Goal: Complete application form

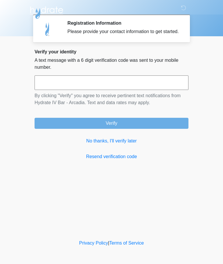
click at [154, 87] on input "text" at bounding box center [112, 82] width 154 height 15
click at [119, 144] on link "No thanks, I'll verify later" at bounding box center [112, 140] width 154 height 7
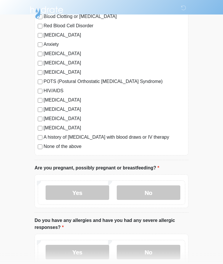
scroll to position [99, 0]
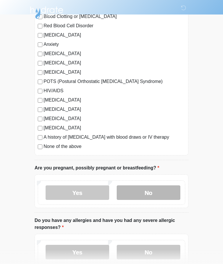
click at [154, 196] on label "No" at bounding box center [149, 192] width 64 height 15
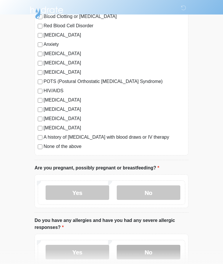
click at [165, 251] on label "No" at bounding box center [149, 252] width 64 height 15
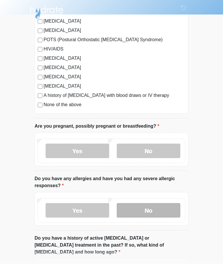
scroll to position [218, 0]
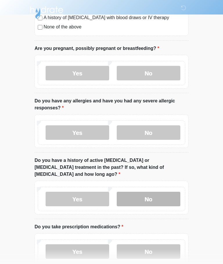
click at [154, 192] on label "No" at bounding box center [149, 199] width 64 height 15
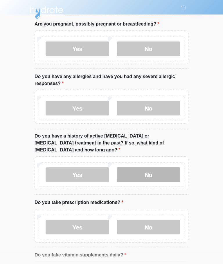
scroll to position [243, 0]
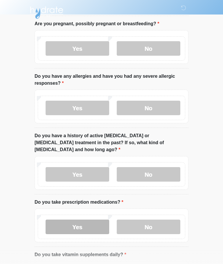
click at [67, 220] on label "Yes" at bounding box center [78, 227] width 64 height 15
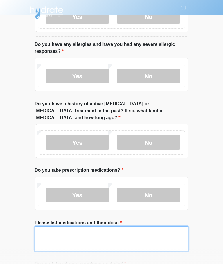
click at [138, 234] on textarea "Please list medications and their dose" at bounding box center [112, 238] width 154 height 25
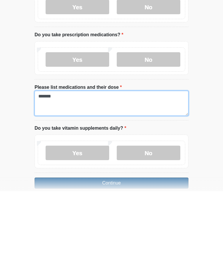
type textarea "*******"
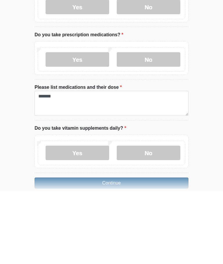
click at [159, 250] on button "Continue" at bounding box center [112, 255] width 154 height 11
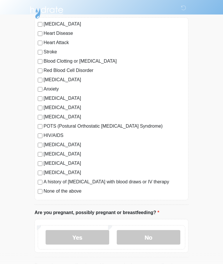
scroll to position [54, 0]
click at [153, 237] on label "No" at bounding box center [149, 237] width 64 height 15
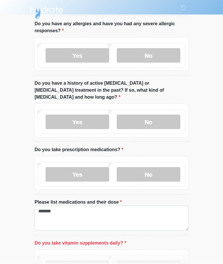
scroll to position [338, 0]
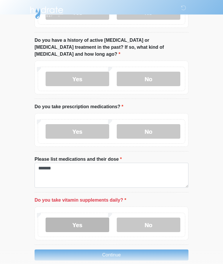
click at [71, 218] on label "Yes" at bounding box center [78, 225] width 64 height 15
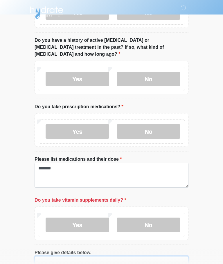
click at [115, 257] on textarea "Please give details below." at bounding box center [112, 268] width 154 height 25
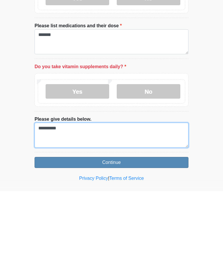
type textarea "*********"
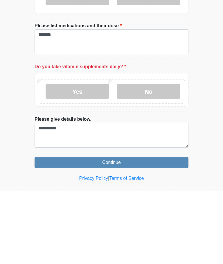
click at [166, 230] on button "Continue" at bounding box center [112, 235] width 154 height 11
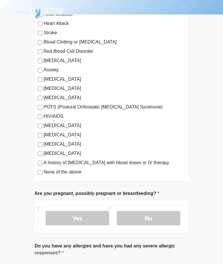
scroll to position [0, 0]
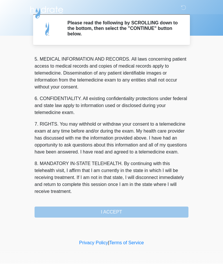
click at [127, 215] on button "I ACCEPT" at bounding box center [112, 212] width 154 height 11
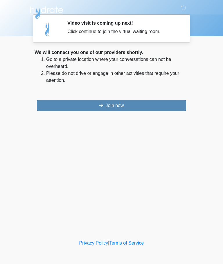
click at [146, 107] on button "Join now" at bounding box center [111, 105] width 149 height 11
